Goal: Information Seeking & Learning: Learn about a topic

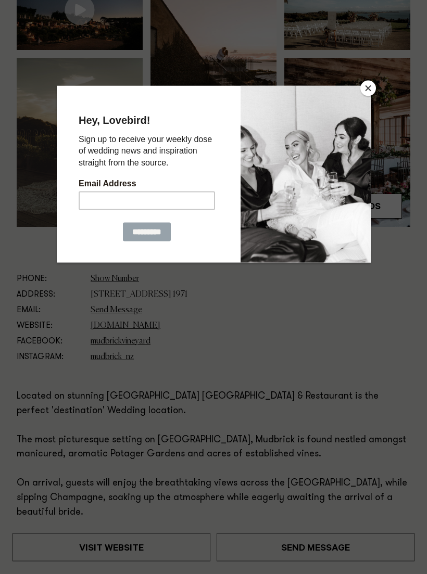
scroll to position [256, 0]
click at [369, 94] on button "Close" at bounding box center [368, 89] width 16 height 16
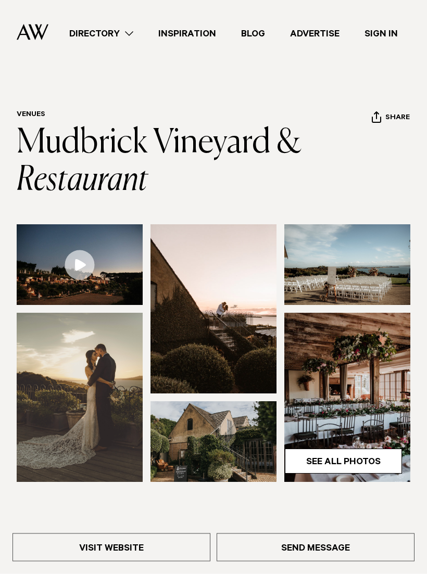
scroll to position [0, 0]
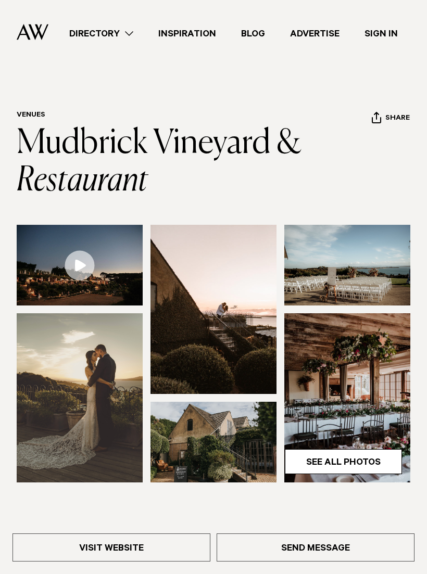
click at [343, 406] on img at bounding box center [347, 397] width 126 height 169
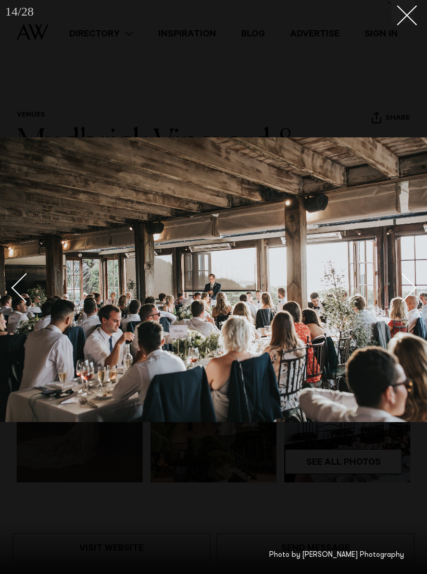
click at [414, 12] on button at bounding box center [403, 11] width 23 height 23
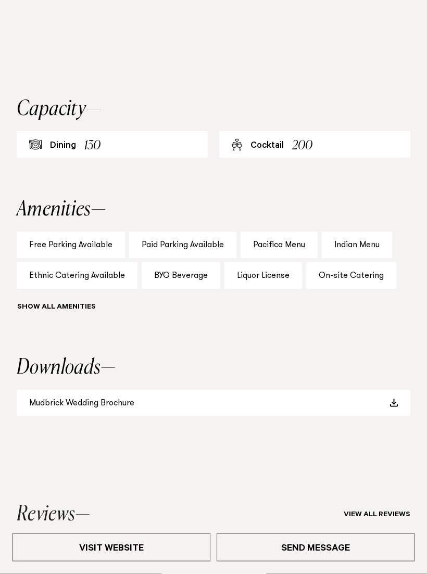
scroll to position [876, 0]
click at [392, 398] on span at bounding box center [393, 402] width 8 height 8
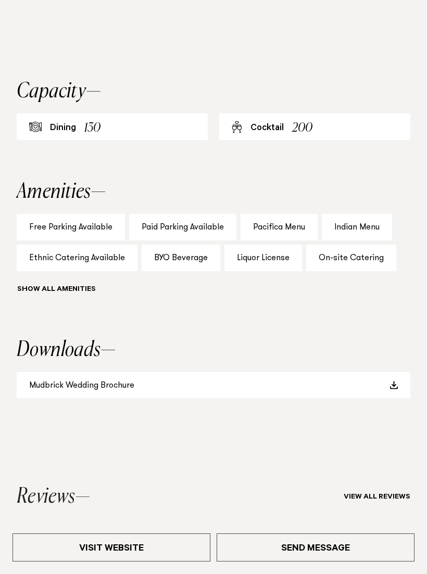
click at [280, 218] on div "Pacifica Menu" at bounding box center [279, 227] width 77 height 27
click at [275, 218] on div "Pacifica Menu" at bounding box center [279, 227] width 77 height 27
click at [275, 220] on div "Pacifica Menu" at bounding box center [279, 227] width 77 height 27
click at [276, 215] on div "Pacifica Menu" at bounding box center [279, 227] width 77 height 27
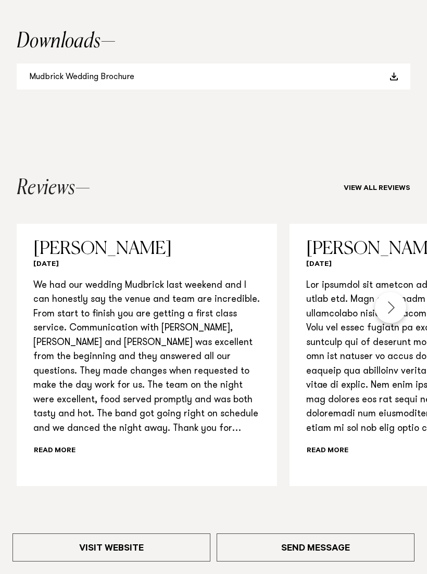
scroll to position [1204, 0]
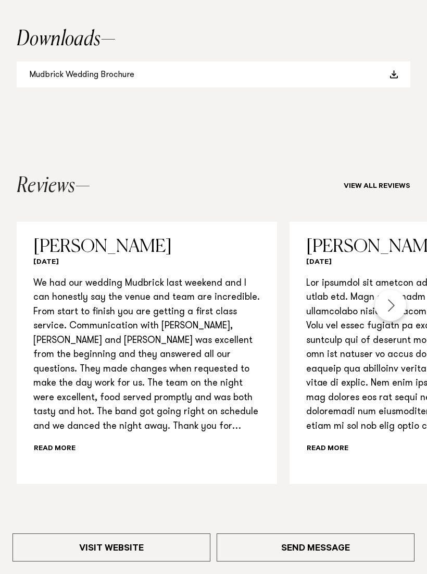
click at [395, 295] on div "Next slide" at bounding box center [390, 305] width 31 height 31
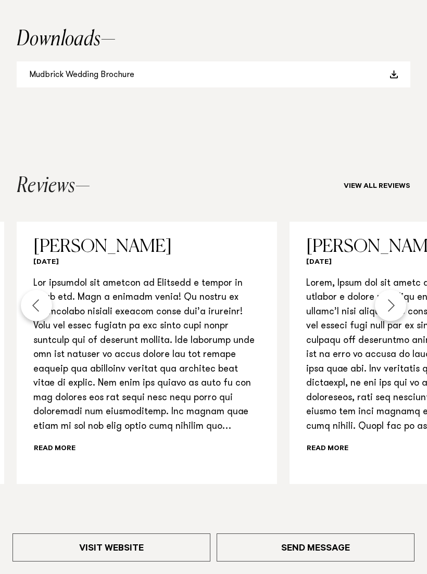
click at [394, 292] on div "Next slide" at bounding box center [390, 305] width 31 height 31
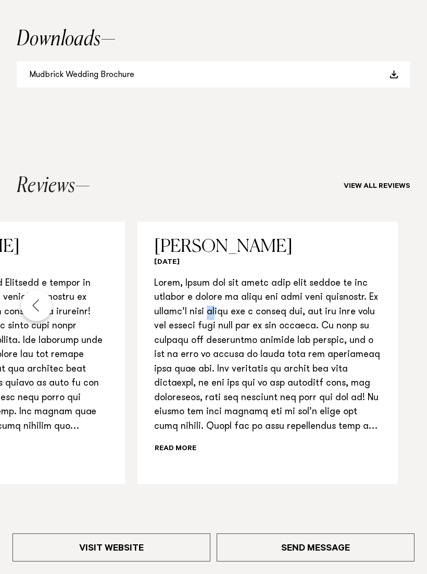
click at [330, 143] on section "Reviews View all reviews Simone Freundlich May 2022 We had our wedding Mudbrick…" at bounding box center [213, 330] width 427 height 397
click at [123, 562] on link "Visit Website" at bounding box center [111, 548] width 198 height 28
